Goal: Information Seeking & Learning: Learn about a topic

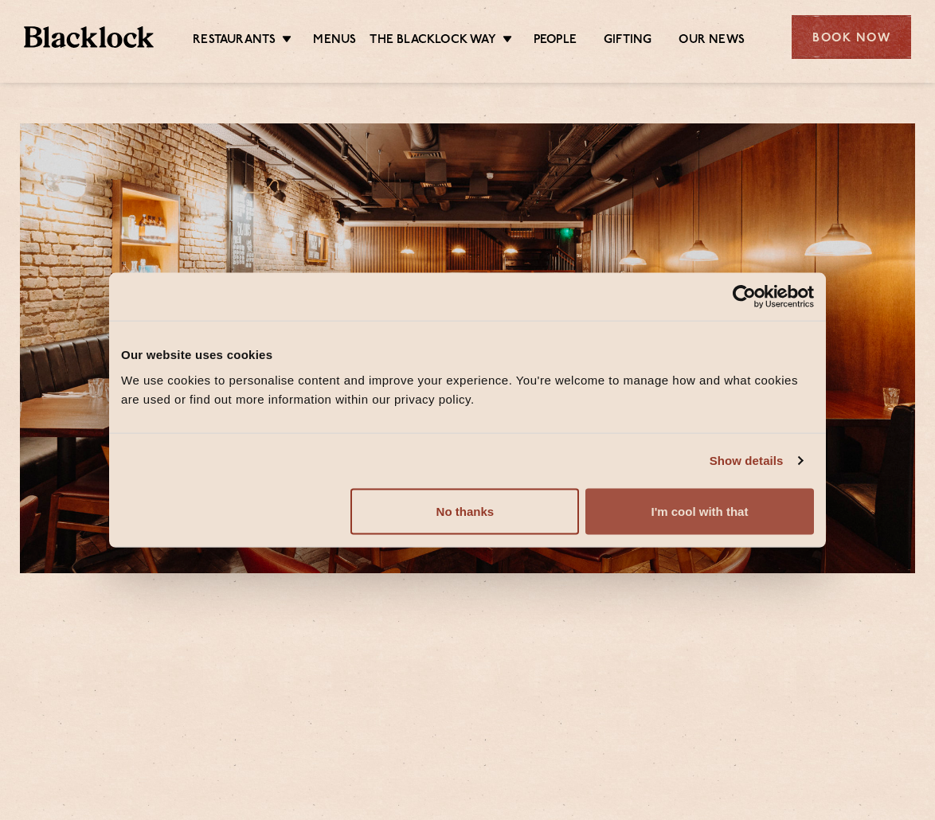
click at [701, 499] on button "I'm cool with that" at bounding box center [699, 511] width 229 height 46
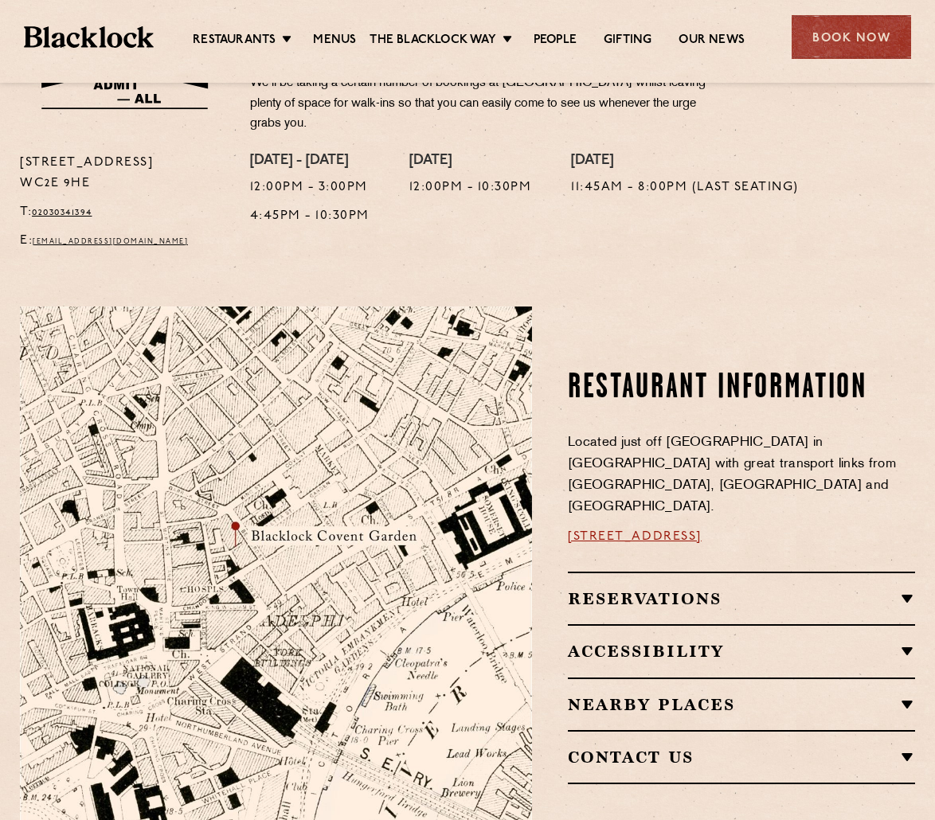
scroll to position [637, 0]
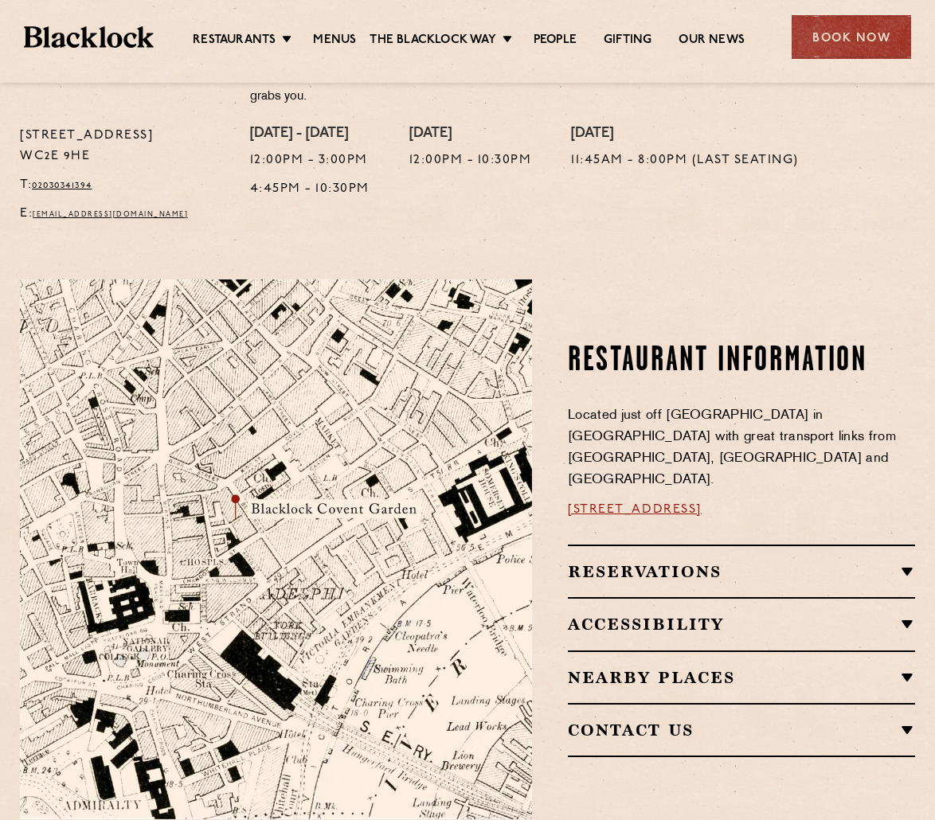
click at [237, 495] on img at bounding box center [276, 549] width 512 height 538
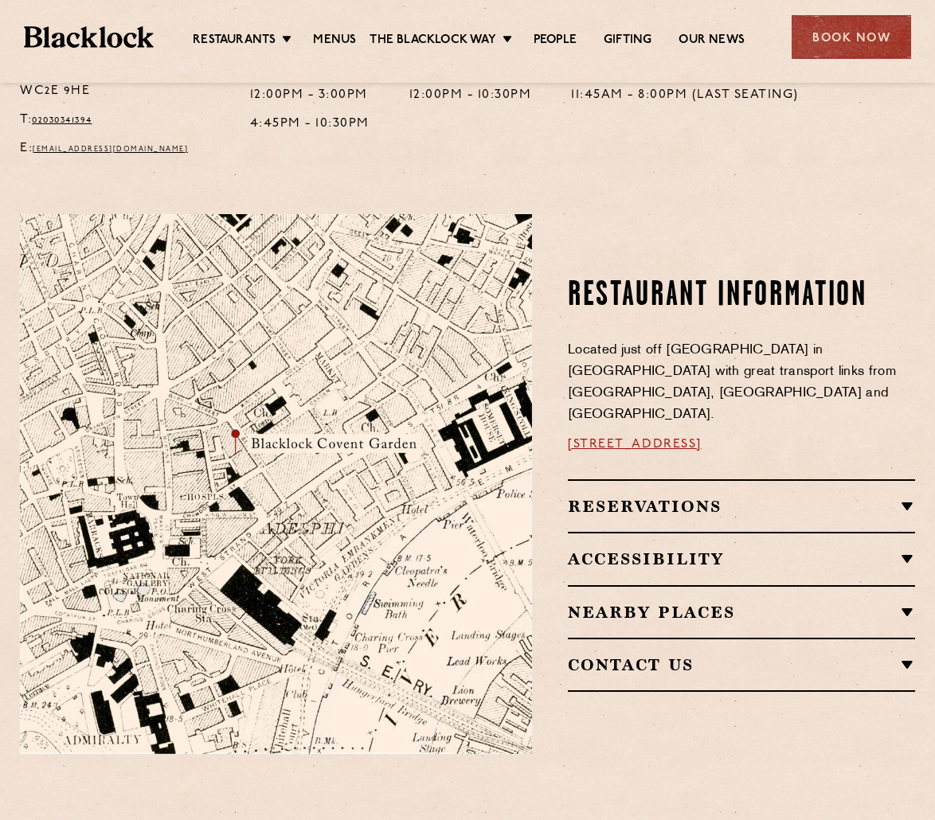
scroll to position [717, 0]
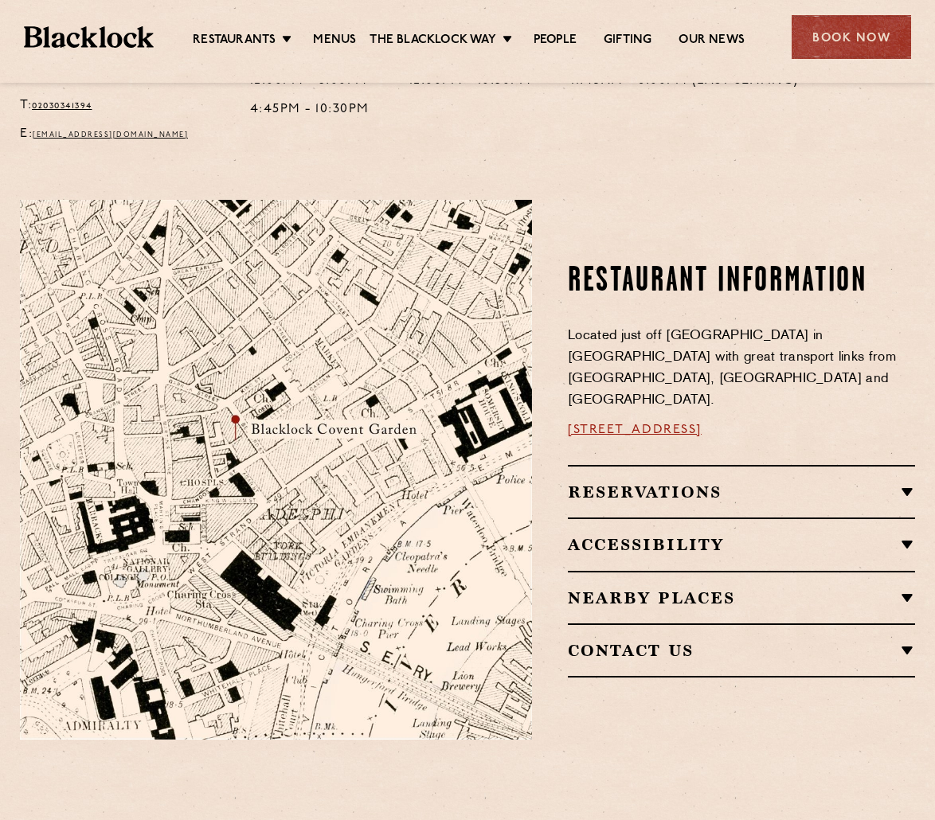
click at [628, 424] on link "16a Bedford Street, WC2E 9HE" at bounding box center [635, 430] width 134 height 13
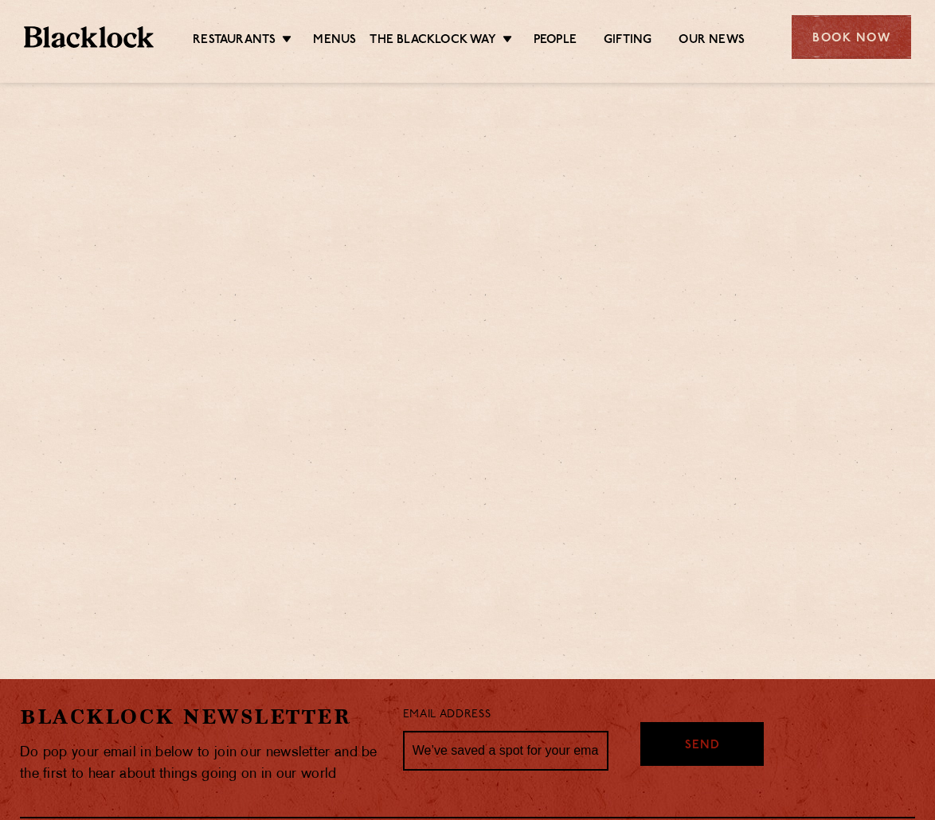
scroll to position [741, 0]
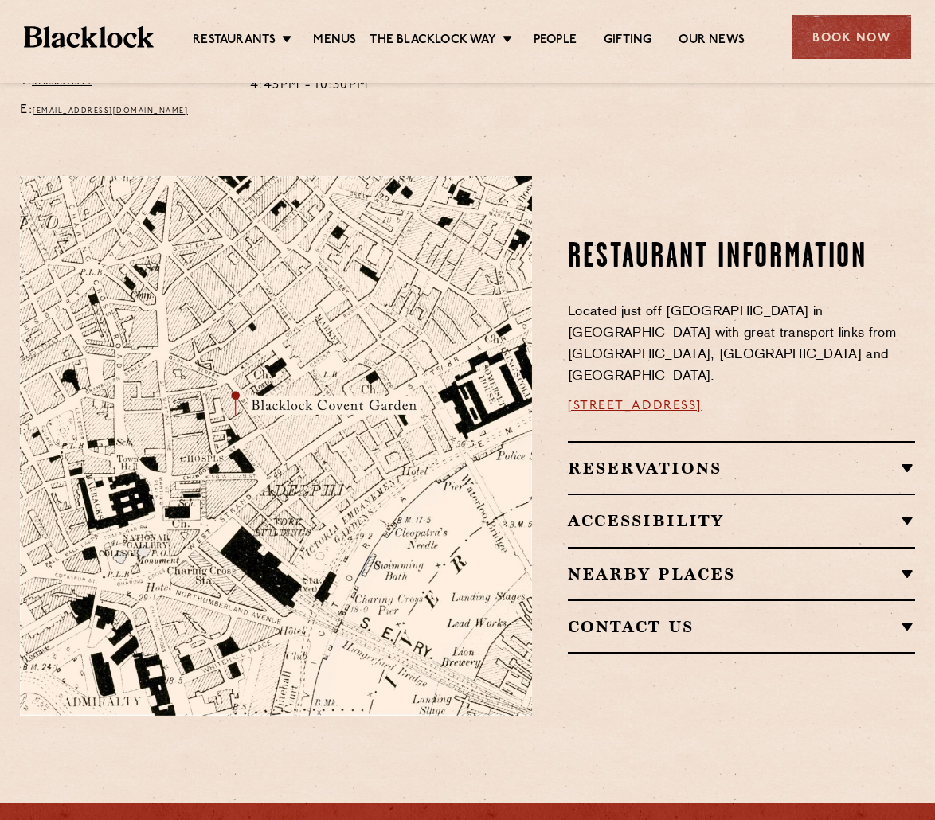
click at [902, 459] on h2 "Reservations" at bounding box center [741, 468] width 347 height 19
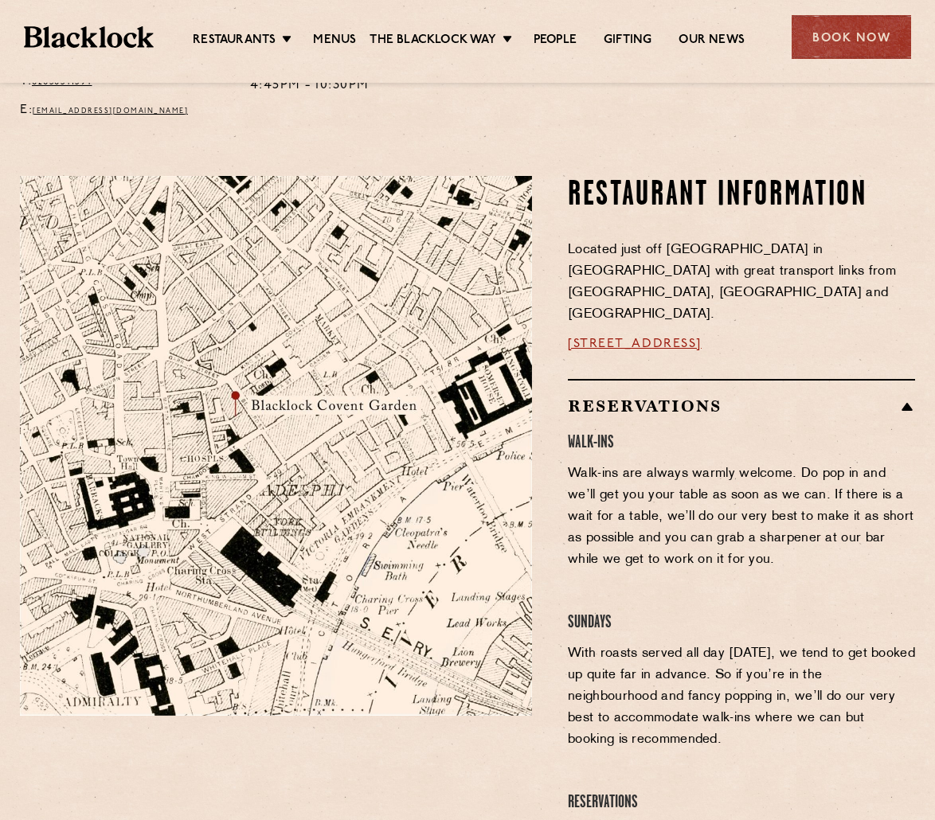
click at [343, 31] on ul "Restaurants Soho City Shoreditch Covent Garden Canary Wharf Manchester Birmingh…" at bounding box center [469, 37] width 630 height 25
click at [344, 38] on link "Menus" at bounding box center [334, 42] width 43 height 18
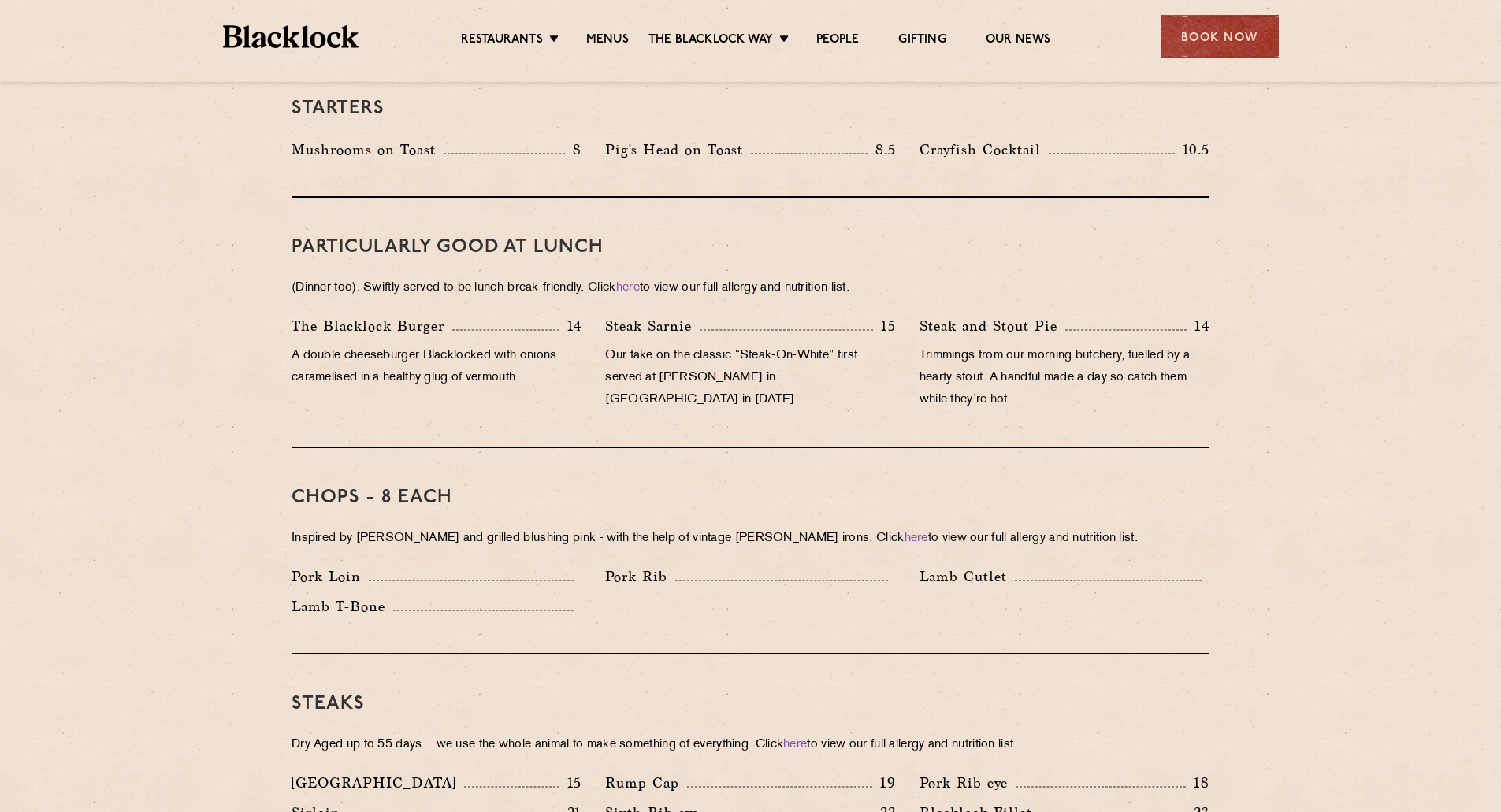
scroll to position [866, 0]
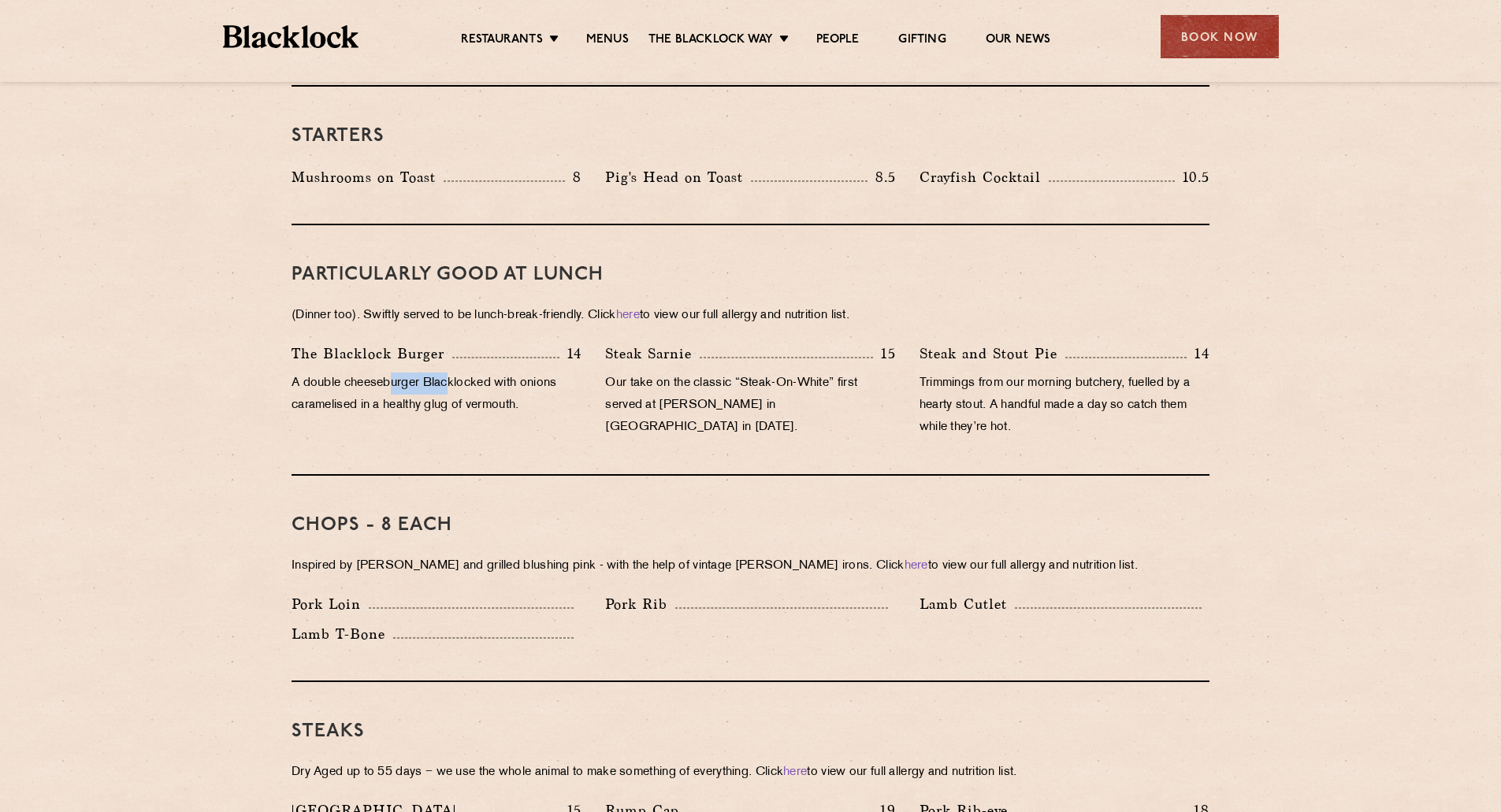
drag, startPoint x: 391, startPoint y: 354, endPoint x: 451, endPoint y: 354, distance: 60.0
click at [451, 373] on p "A double cheeseburger Blacklocked with onions caramelised in a healthy glug of …" at bounding box center [436, 395] width 290 height 45
drag, startPoint x: 423, startPoint y: 300, endPoint x: 682, endPoint y: 297, distance: 259.0
click at [681, 305] on p "(Dinner too). Swiftly served to be lunch-break-friendly. Click here to view our…" at bounding box center [751, 316] width 918 height 22
click at [811, 305] on p "(Dinner too). Swiftly served to be lunch-break-friendly. Click here to view our…" at bounding box center [751, 316] width 918 height 22
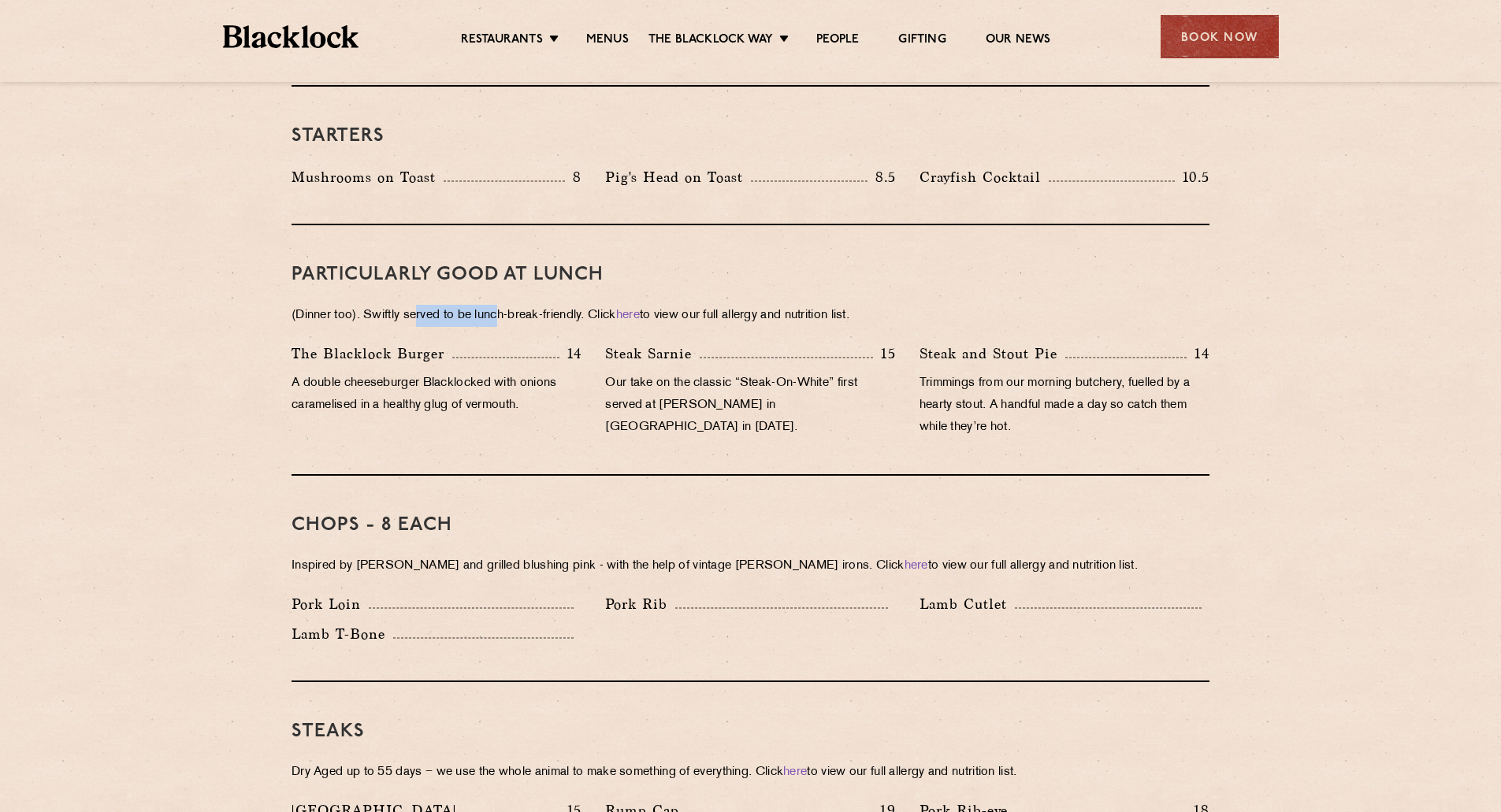
drag, startPoint x: 418, startPoint y: 295, endPoint x: 504, endPoint y: 296, distance: 86.0
click at [504, 305] on p "(Dinner too). Swiftly served to be lunch-break-friendly. Click here to view our…" at bounding box center [751, 316] width 918 height 22
click at [516, 342] on div "The [PERSON_NAME] Burger 14" at bounding box center [436, 353] width 290 height 22
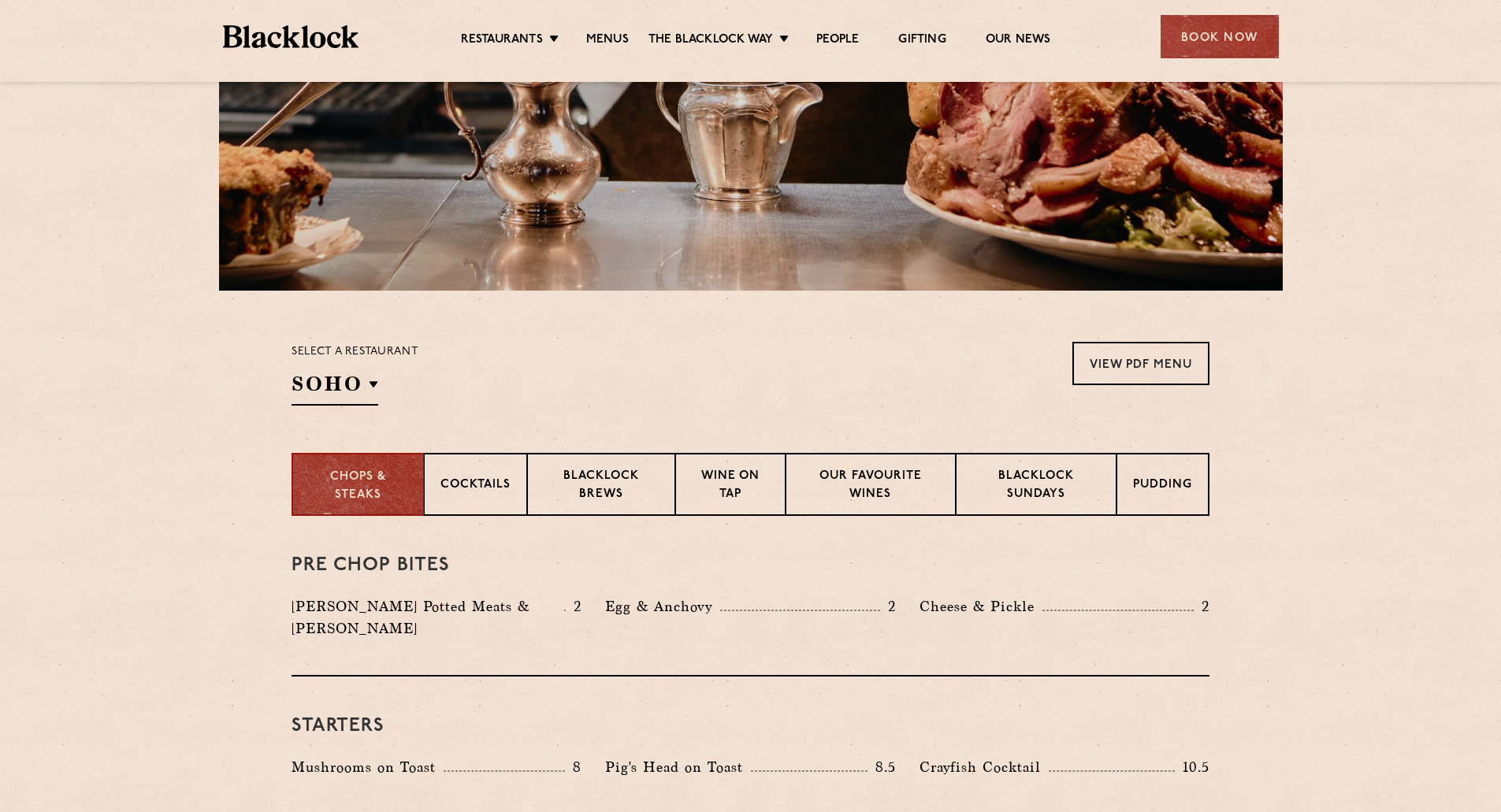
scroll to position [79, 0]
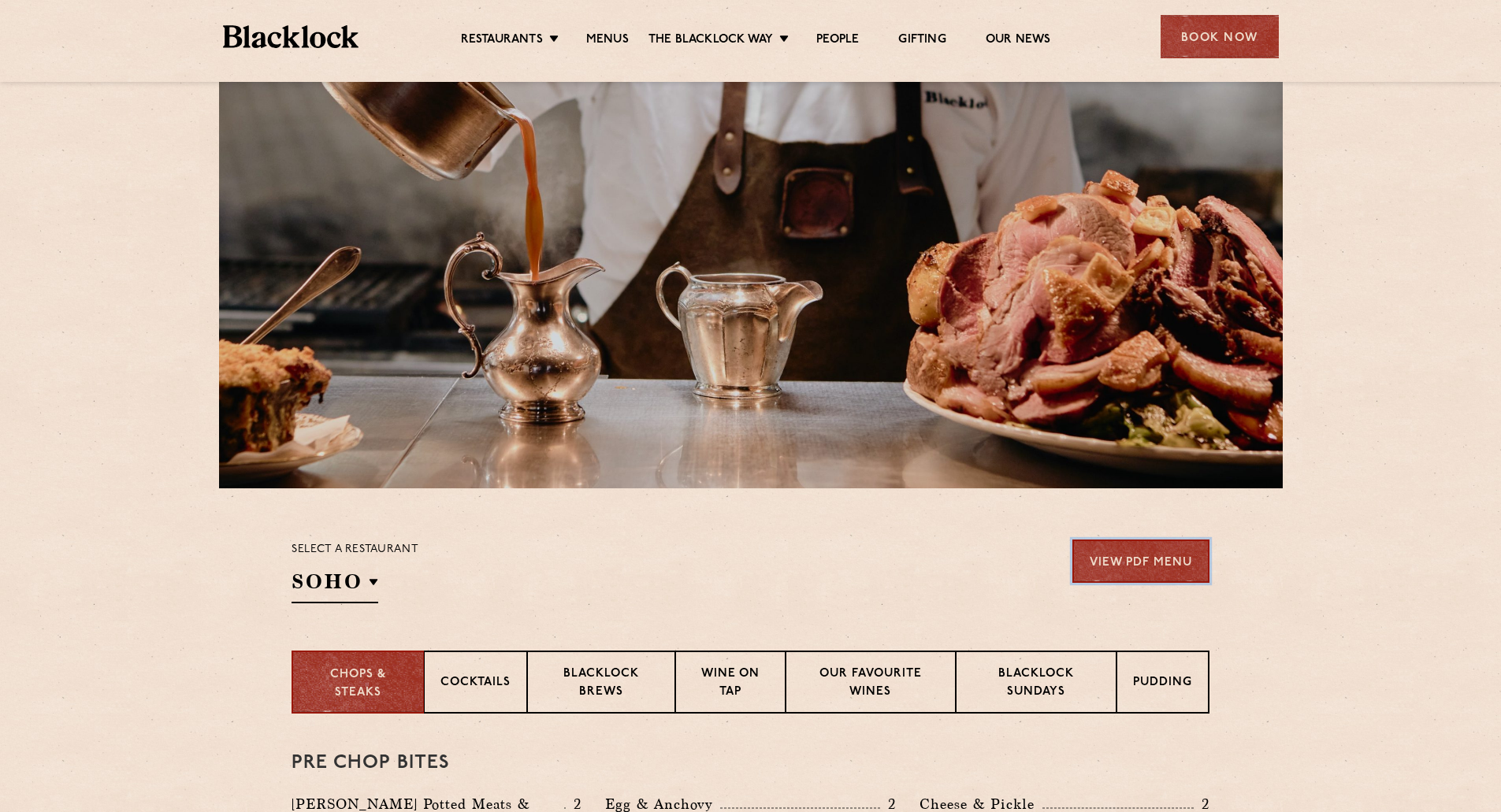
click at [924, 552] on link "View PDF Menu" at bounding box center [1141, 562] width 138 height 44
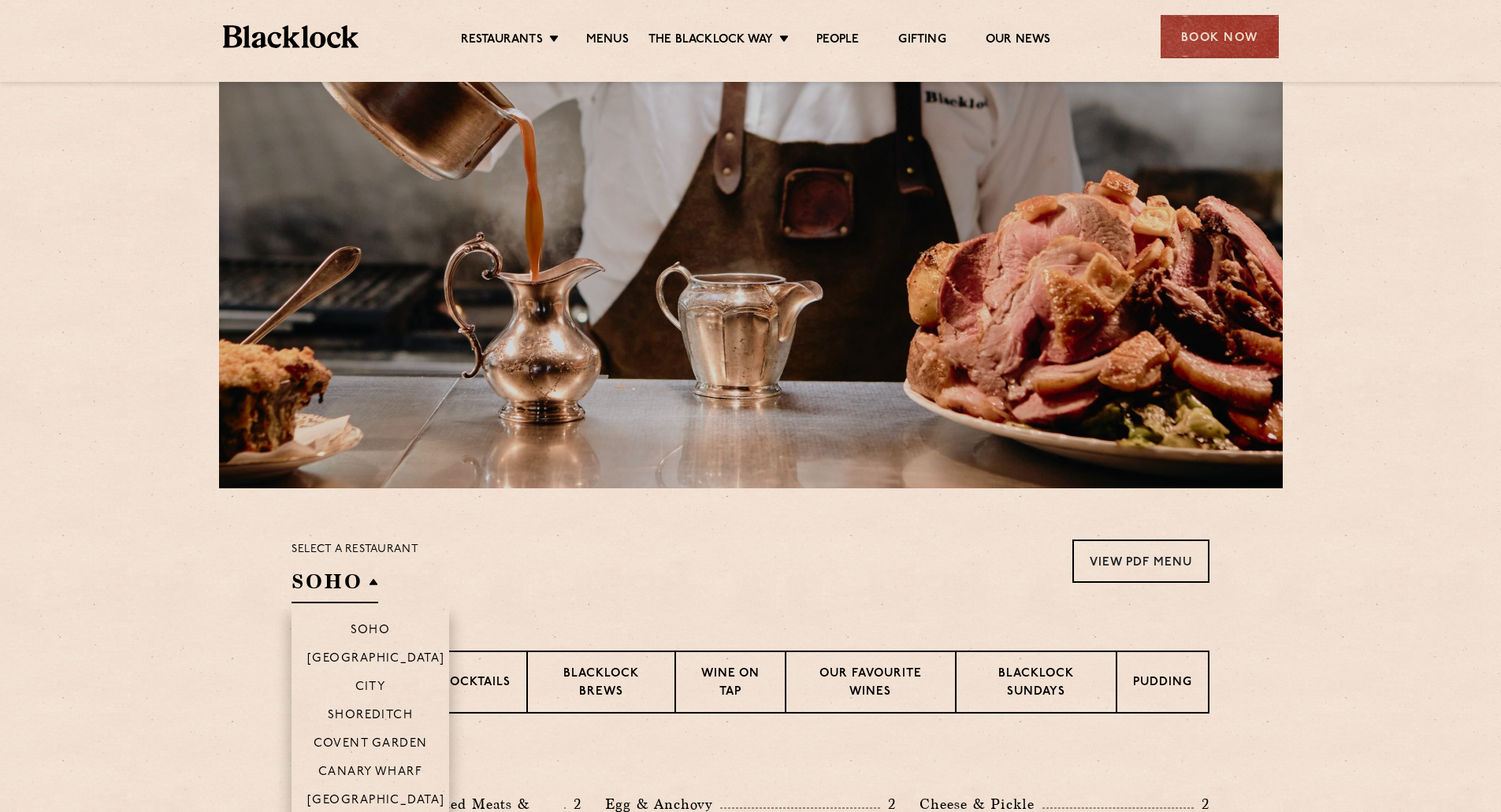
click at [366, 579] on h2 "SOHO" at bounding box center [335, 586] width 87 height 36
click at [366, 742] on p "Covent Garden" at bounding box center [370, 745] width 114 height 16
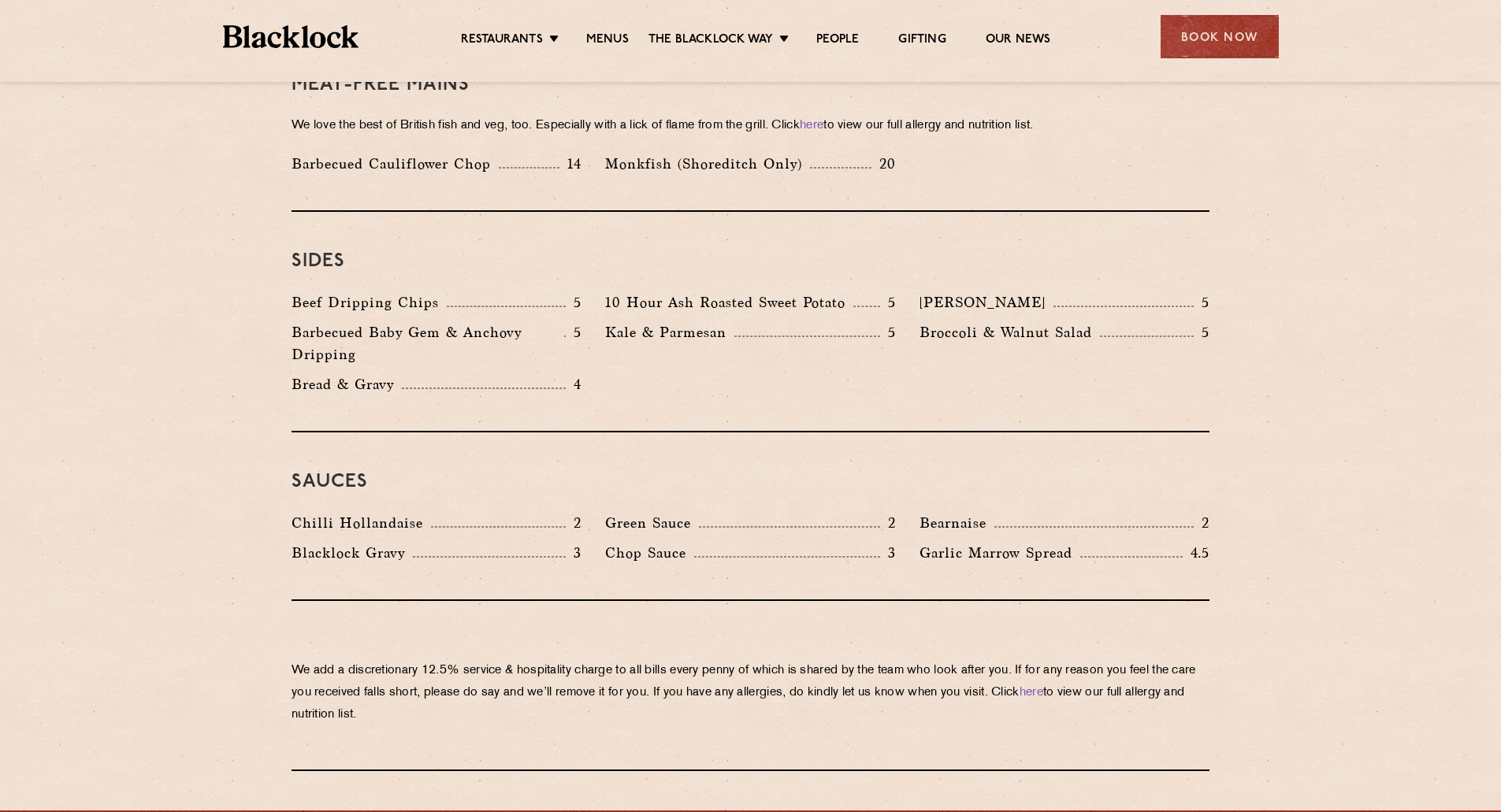
scroll to position [2363, 0]
